Goal: Information Seeking & Learning: Find specific fact

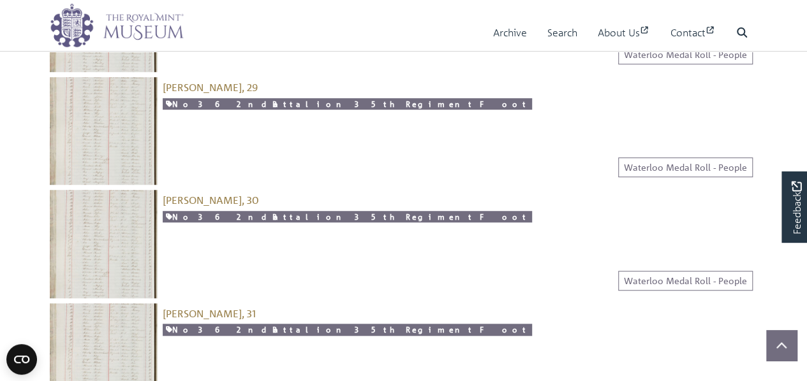
scroll to position [398, 0]
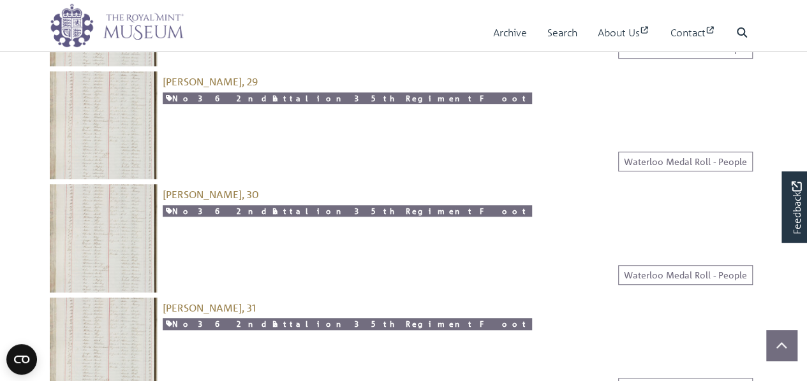
click at [102, 215] on img at bounding box center [104, 238] width 108 height 108
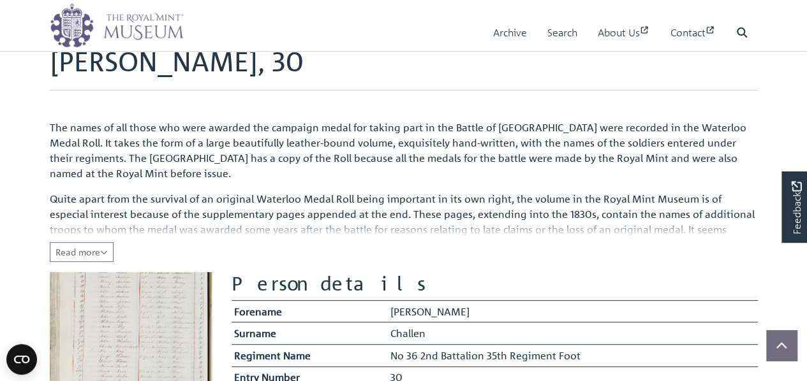
scroll to position [113, 0]
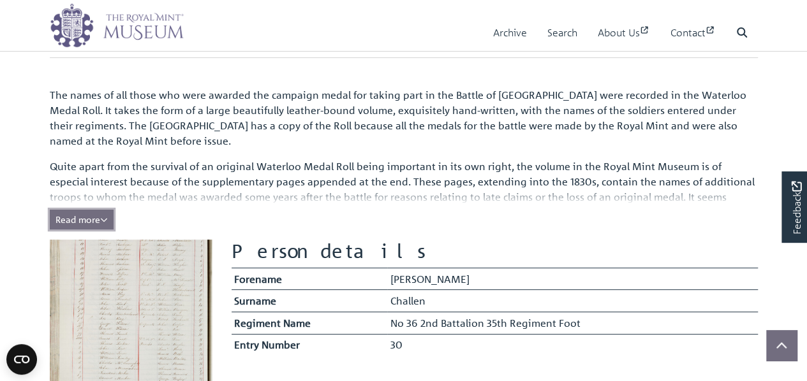
click at [101, 219] on span "Read more" at bounding box center [81, 219] width 52 height 11
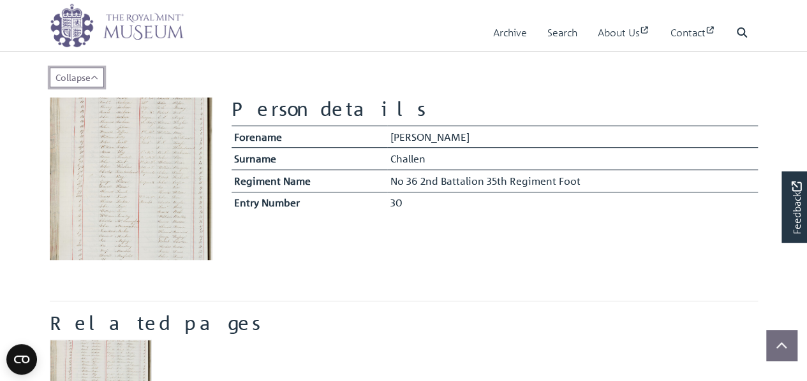
scroll to position [273, 0]
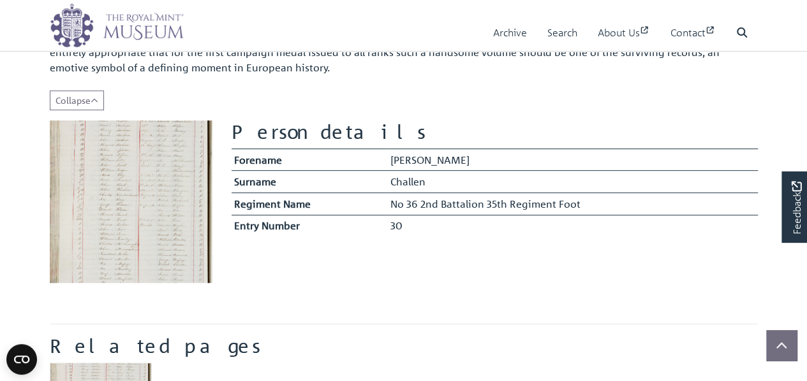
click at [155, 208] on img at bounding box center [131, 202] width 163 height 163
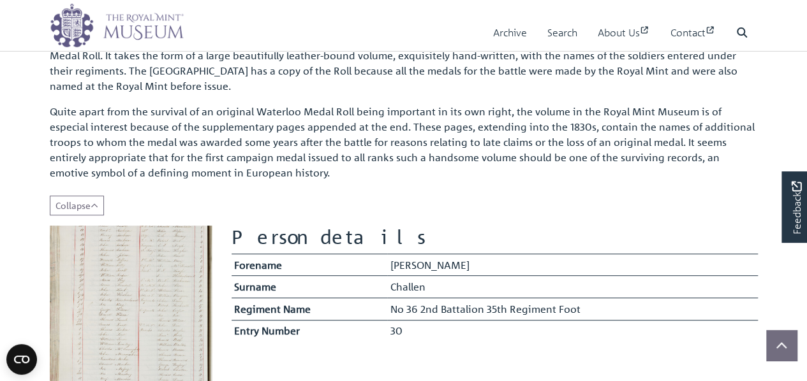
scroll to position [170, 0]
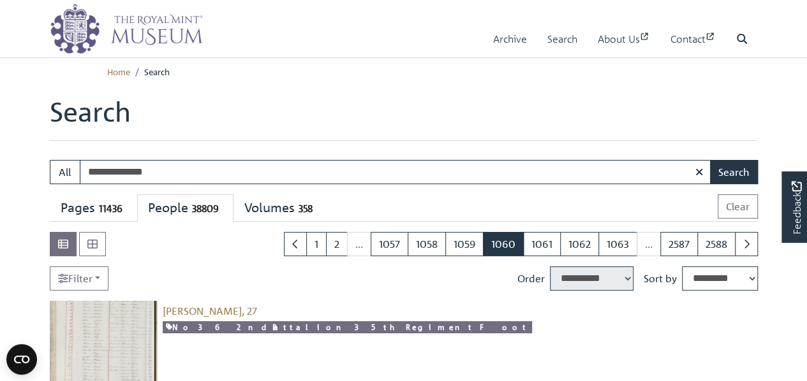
type input "**********"
click at [710, 160] on button "Search" at bounding box center [734, 172] width 48 height 24
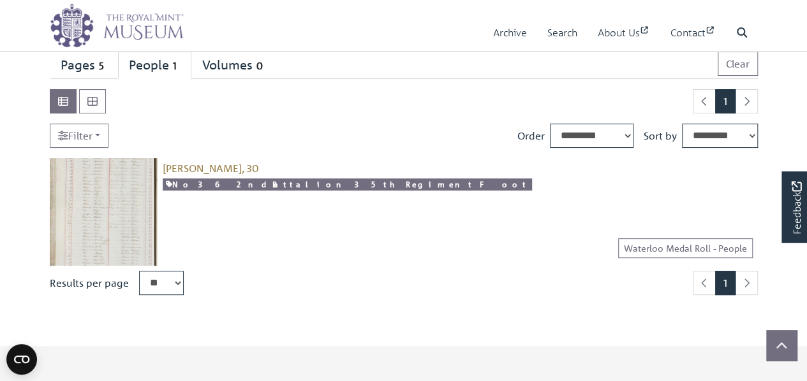
scroll to position [140, 0]
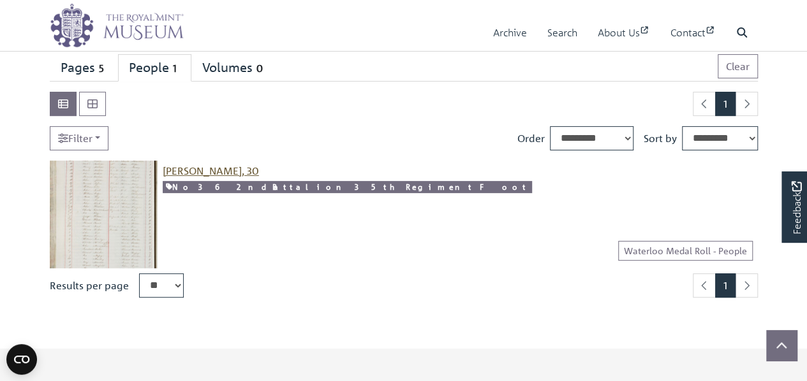
click at [175, 168] on span "[PERSON_NAME], 30" at bounding box center [211, 171] width 96 height 13
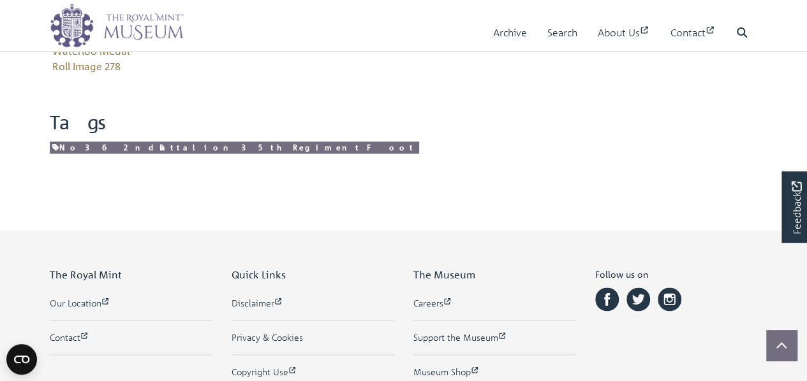
scroll to position [652, 0]
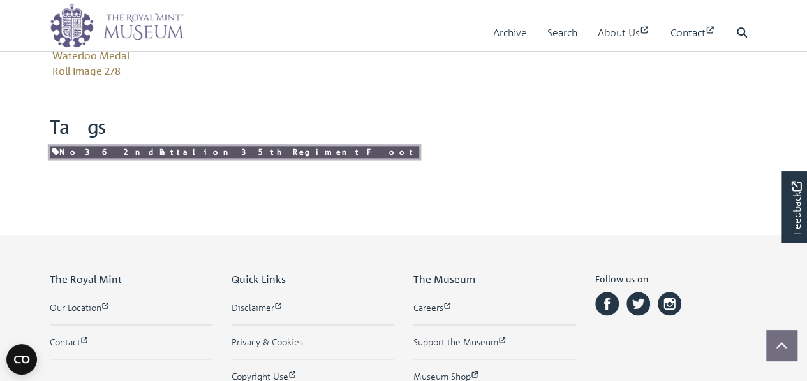
click at [180, 148] on link "No 36 2nd Battalion 35th Regiment Foot" at bounding box center [234, 152] width 369 height 12
